Goal: Task Accomplishment & Management: Manage account settings

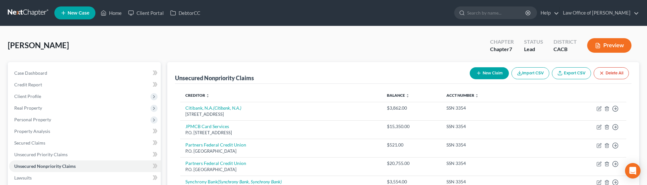
click at [30, 11] on link at bounding box center [28, 13] width 41 height 12
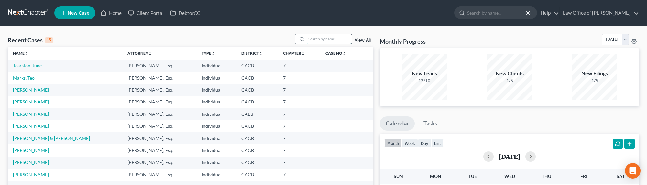
click at [333, 41] on input "search" at bounding box center [329, 38] width 45 height 9
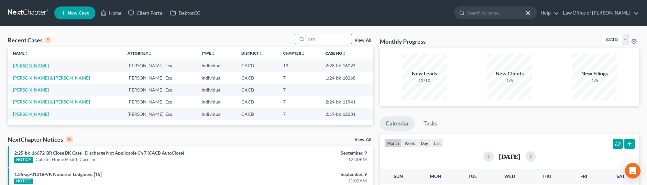
type input "patri"
click at [38, 63] on link "[PERSON_NAME]" at bounding box center [31, 66] width 36 height 6
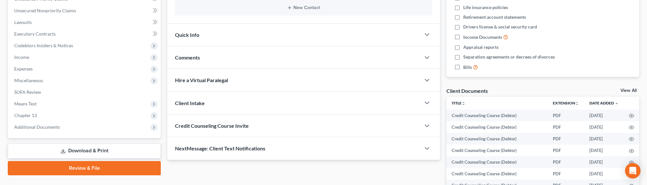
scroll to position [19, 0]
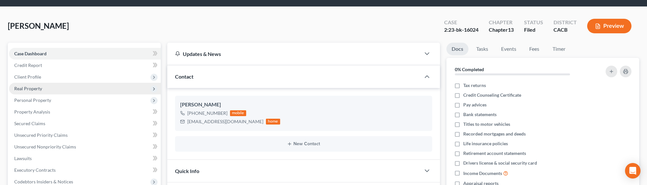
click at [23, 90] on span "Real Property" at bounding box center [28, 89] width 28 height 6
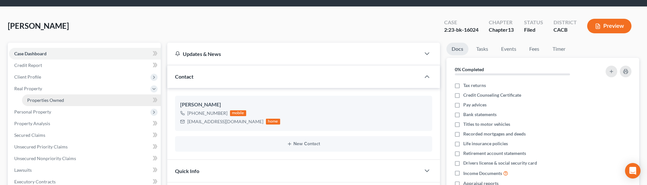
click at [44, 101] on span "Properties Owned" at bounding box center [45, 100] width 37 height 6
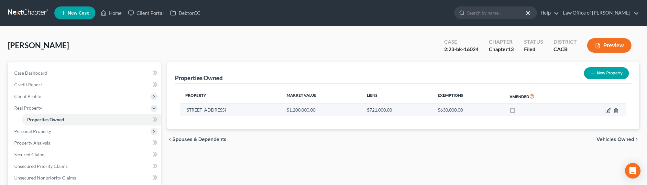
click at [610, 109] on icon "button" at bounding box center [608, 110] width 5 height 5
select select "4"
select select "1"
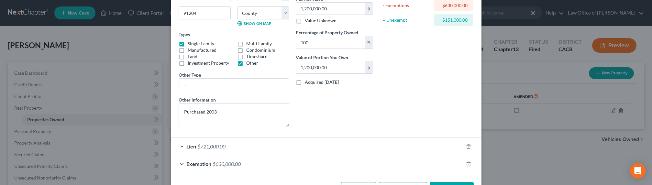
scroll to position [107, 0]
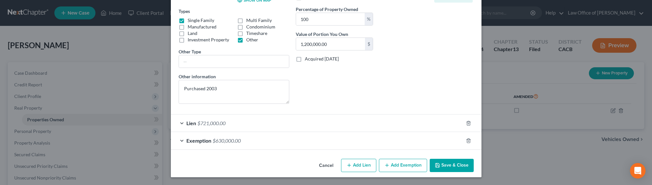
click at [212, 121] on span "$721,000.00" at bounding box center [211, 123] width 28 height 6
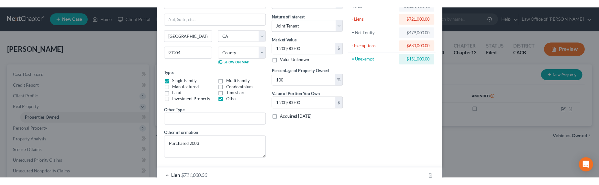
scroll to position [0, 0]
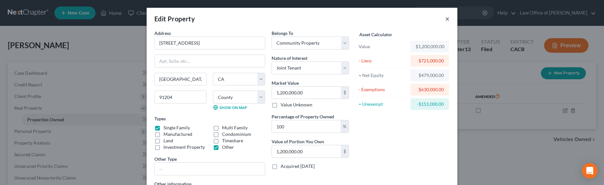
click at [445, 20] on button "×" at bounding box center [447, 19] width 5 height 8
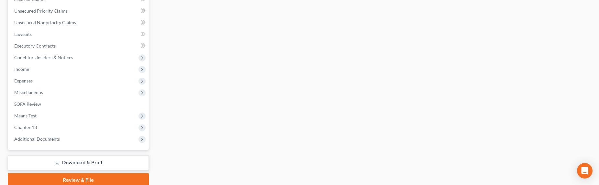
scroll to position [182, 0]
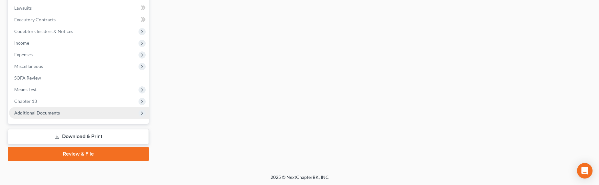
click at [50, 112] on span "Additional Documents" at bounding box center [37, 113] width 46 height 6
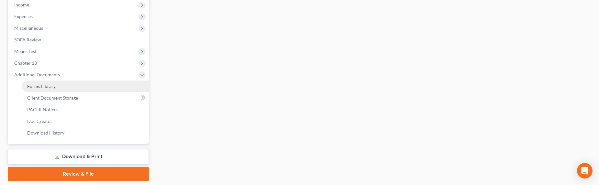
scroll to position [228, 0]
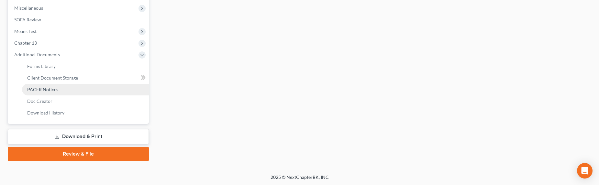
click at [51, 91] on span "PACER Notices" at bounding box center [42, 90] width 31 height 6
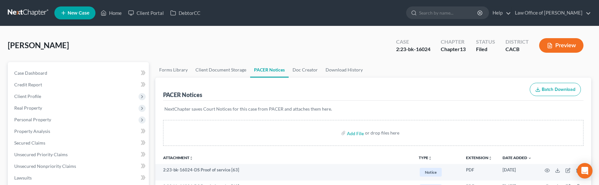
click at [241, 89] on div "PACER Notices Batch Download" at bounding box center [373, 89] width 421 height 23
drag, startPoint x: 208, startPoint y: 95, endPoint x: 164, endPoint y: 95, distance: 44.0
click at [164, 95] on div "PACER Notices Batch Download" at bounding box center [373, 89] width 421 height 23
click at [164, 95] on div "PACER Notices" at bounding box center [182, 95] width 39 height 8
drag, startPoint x: 207, startPoint y: 94, endPoint x: 271, endPoint y: 83, distance: 64.8
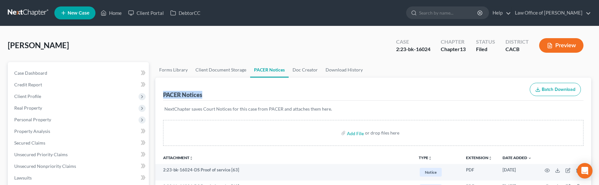
click at [163, 95] on div "PACER Notices Batch Download" at bounding box center [373, 89] width 421 height 23
